Goal: Transaction & Acquisition: Purchase product/service

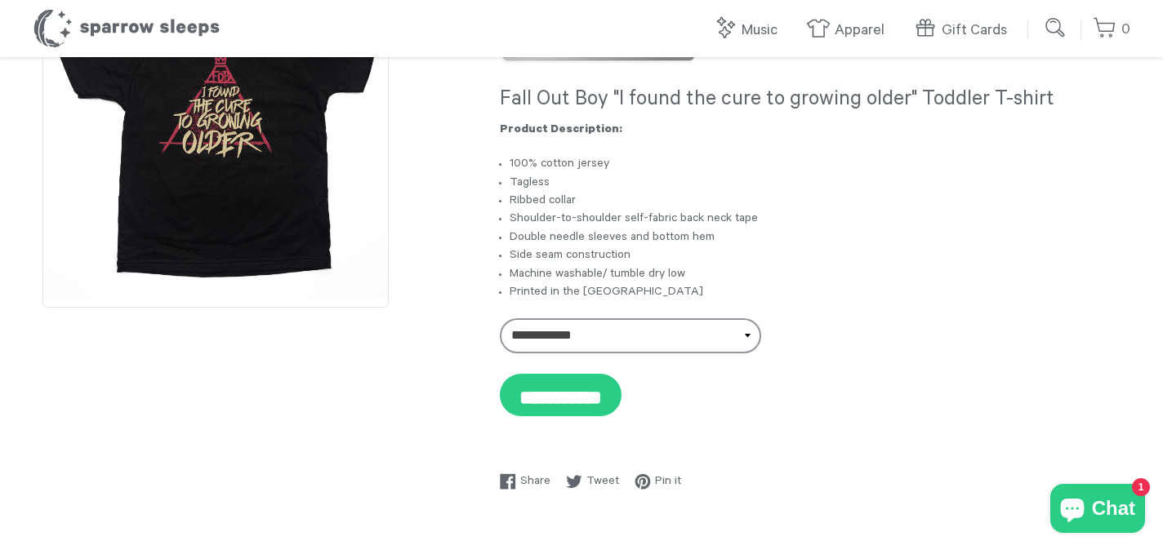
scroll to position [130, 0]
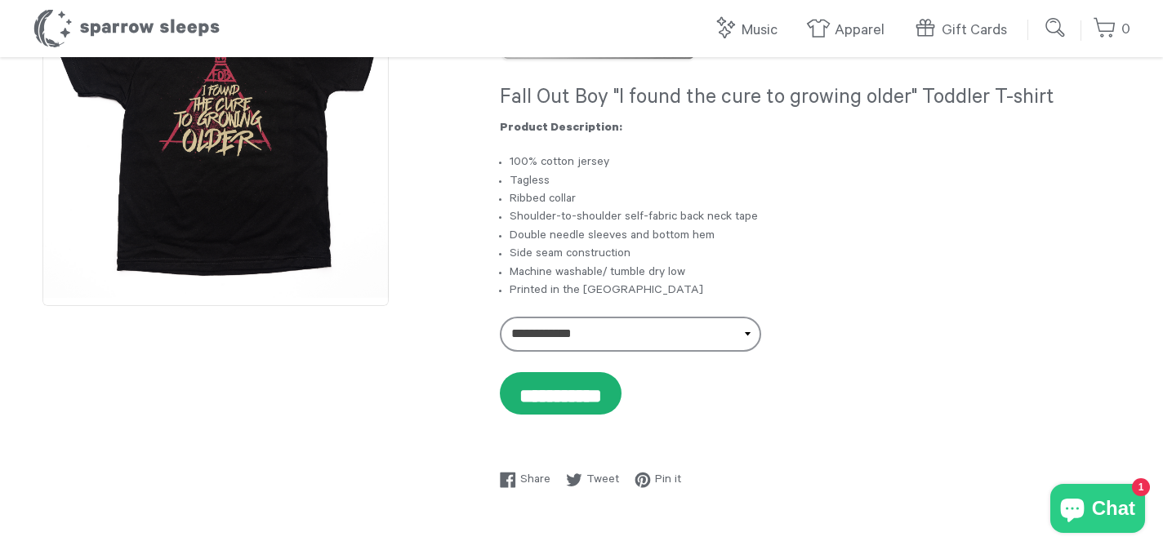
click at [561, 399] on input "**********" at bounding box center [561, 393] width 122 height 42
type input "********"
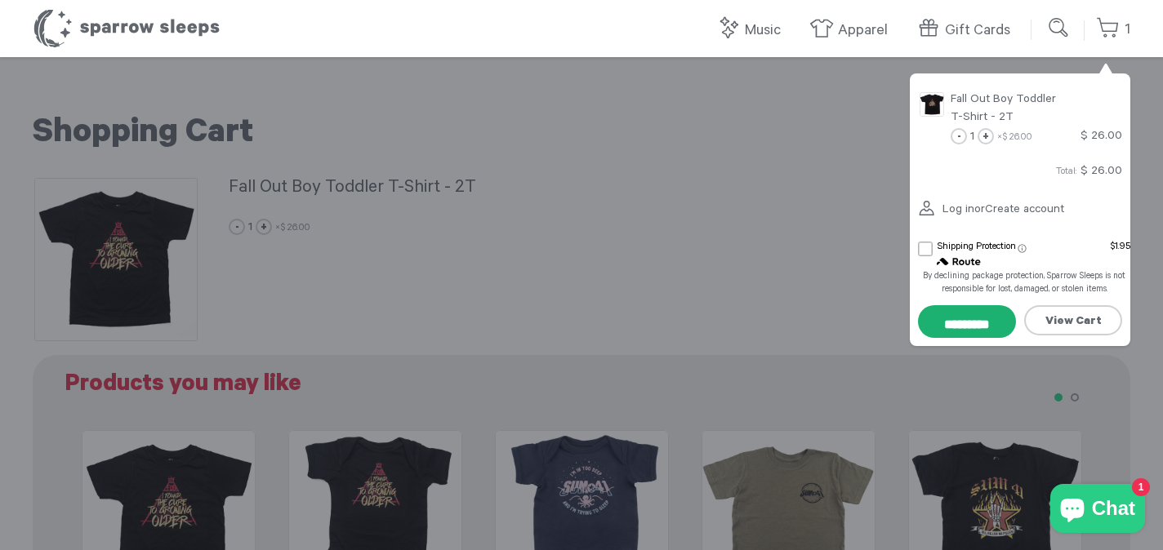
click at [964, 316] on input "*********" at bounding box center [967, 321] width 98 height 33
